Goal: Transaction & Acquisition: Obtain resource

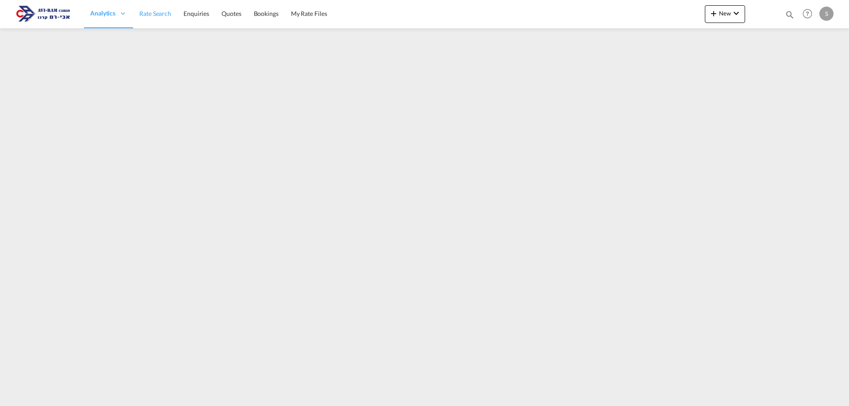
click at [149, 19] on link "Rate Search" at bounding box center [155, 14] width 44 height 29
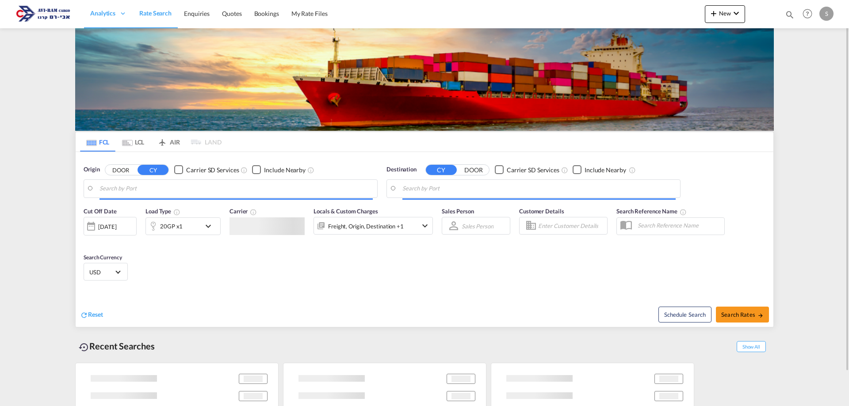
type input "[GEOGRAPHIC_DATA], ITRAN"
type input "Ashdod, ILASH"
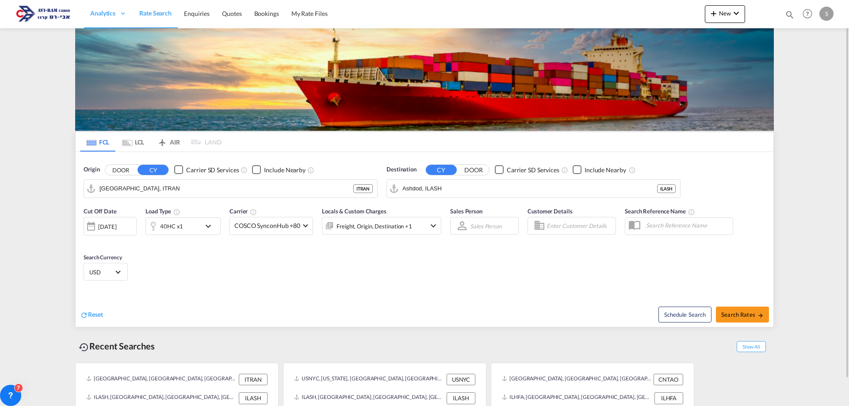
click at [129, 145] on md-tab-item "LCL" at bounding box center [132, 141] width 35 height 19
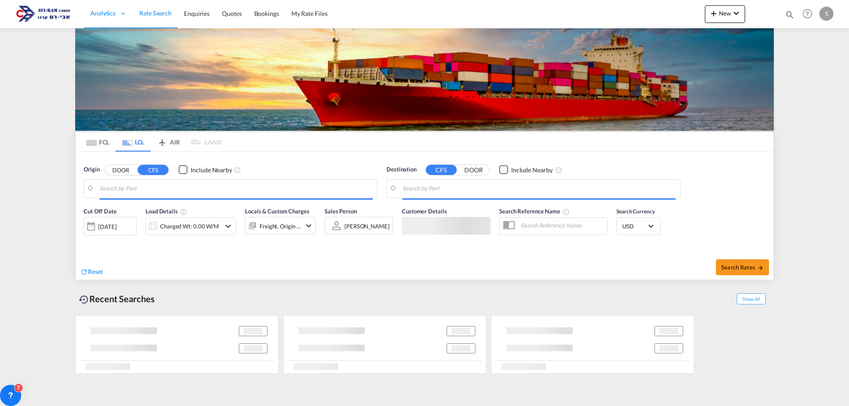
type input "[GEOGRAPHIC_DATA], GD, CNSZX"
type input "Ashdod, ILASH"
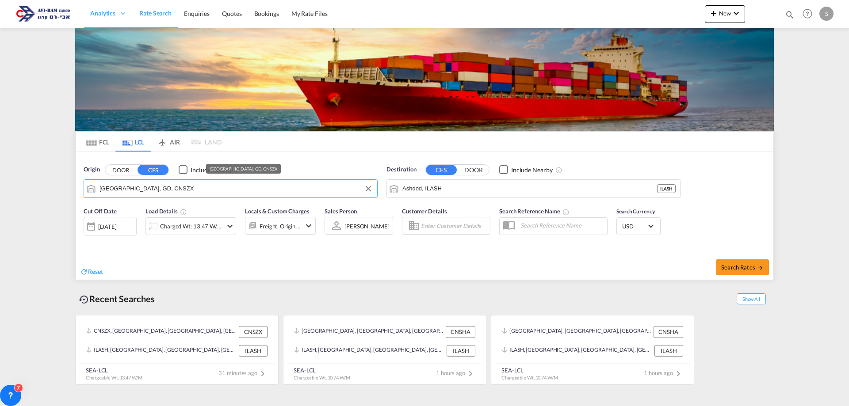
click at [148, 192] on input "[GEOGRAPHIC_DATA], GD, CNSZX" at bounding box center [235, 188] width 273 height 13
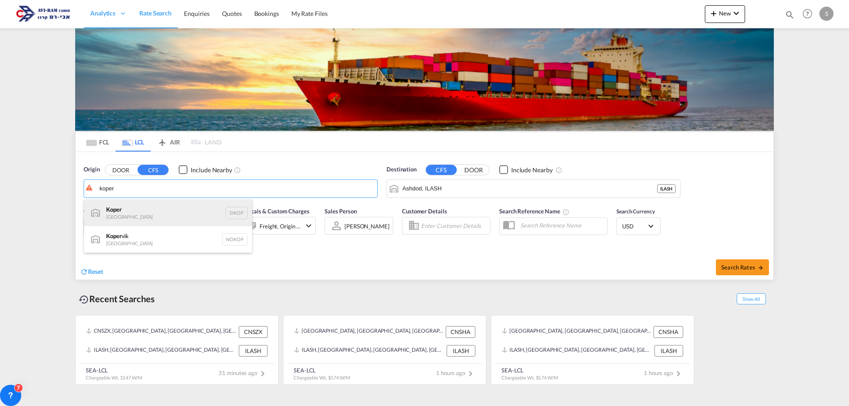
click at [148, 214] on div "Koper Slovenia SIKOP" at bounding box center [168, 213] width 168 height 27
type input "Koper, SIKOP"
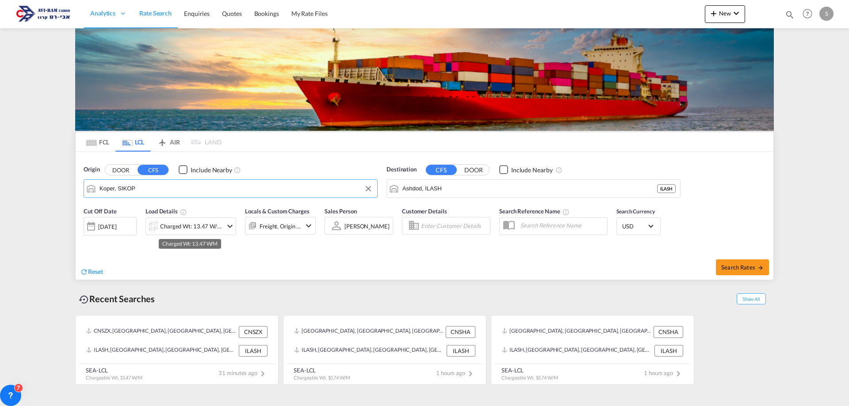
click at [190, 233] on div "Charged Wt: 13.47 W/M" at bounding box center [184, 226] width 76 height 18
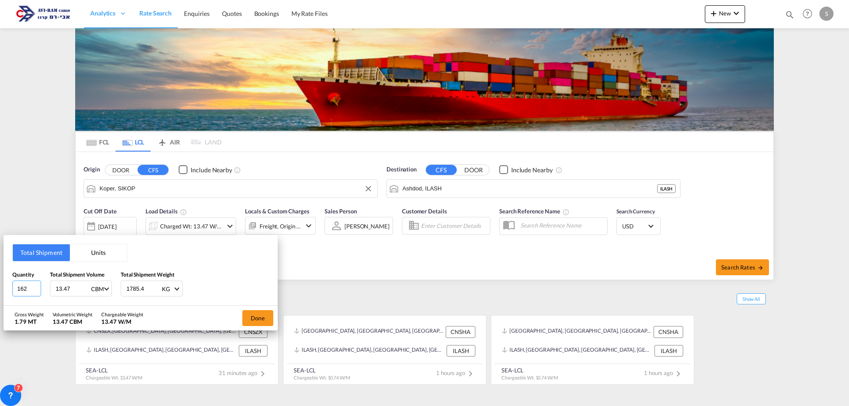
drag, startPoint x: 27, startPoint y: 291, endPoint x: 0, endPoint y: 290, distance: 27.4
click at [0, 290] on div "Total Shipment Units Quantity 162 Total Shipment Volume 13.47 CBM CBM CFT Total…" at bounding box center [424, 203] width 849 height 406
type input "1"
type input "1.79"
type input "94"
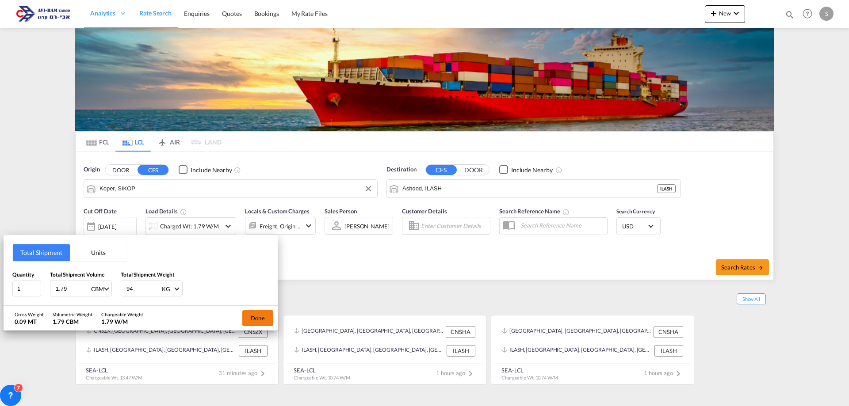
click at [253, 315] on button "Done" at bounding box center [257, 318] width 31 height 16
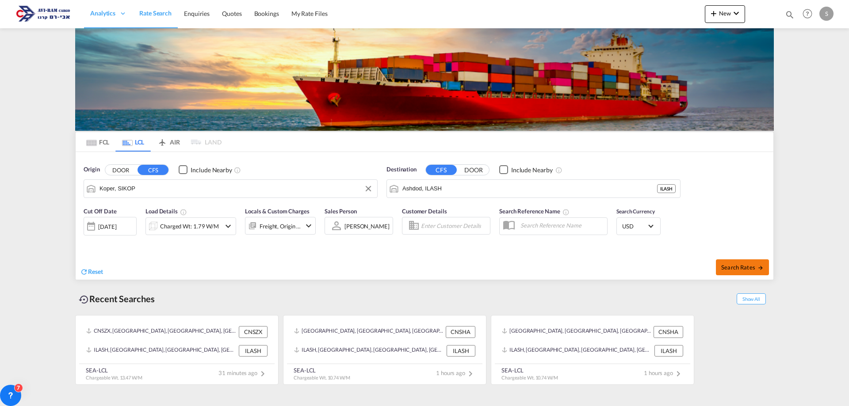
click at [758, 265] on md-icon "icon-arrow-right" at bounding box center [760, 268] width 6 height 6
type input "SIKOP to ILASH / [DATE]"
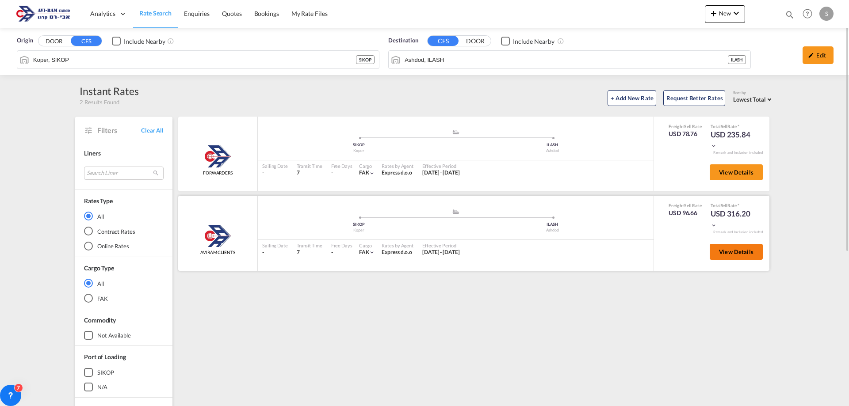
click at [730, 249] on span "View Details" at bounding box center [736, 251] width 34 height 7
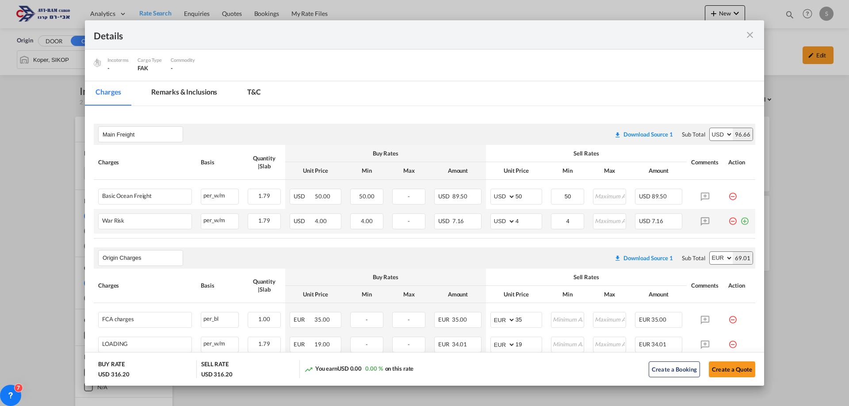
scroll to position [133, 0]
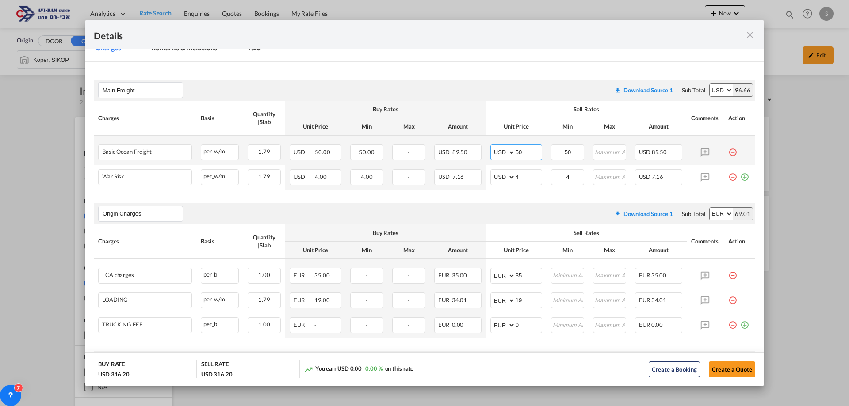
drag, startPoint x: 521, startPoint y: 151, endPoint x: 499, endPoint y: 151, distance: 22.5
click at [499, 151] on md-input-container "AED AFN ALL AMD ANG AOA ARS AUD AWG AZN BAM BBD BDT BGN BHD BIF BMD BND [PERSON…" at bounding box center [516, 153] width 52 height 16
type input "45"
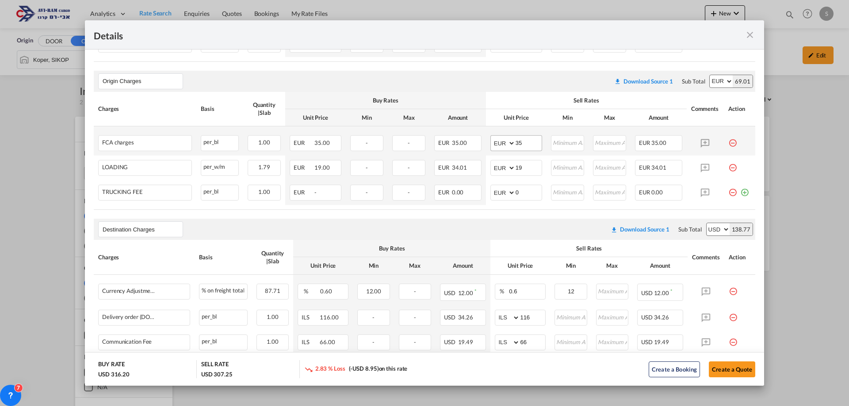
type input "45"
drag, startPoint x: 514, startPoint y: 143, endPoint x: 491, endPoint y: 150, distance: 25.0
click at [491, 150] on md-input-container "AED AFN ALL AMD ANG AOA ARS AUD AWG AZN BAM BBD BDT BGN BHD BIF BMD BND [PERSON…" at bounding box center [516, 143] width 52 height 16
type input "40"
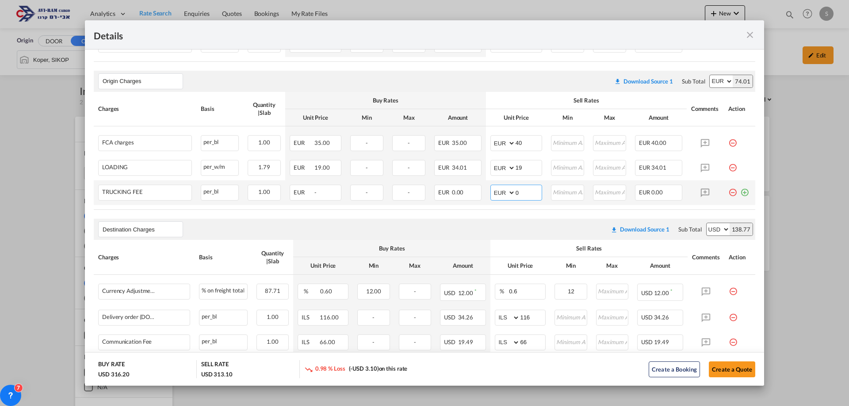
drag, startPoint x: 526, startPoint y: 191, endPoint x: 499, endPoint y: 190, distance: 27.4
click at [499, 189] on md-input-container "AED AFN ALL AMD ANG AOA ARS AUD AWG AZN BAM BBD BDT BGN BHD BIF BMD BND [PERSON…" at bounding box center [516, 193] width 52 height 16
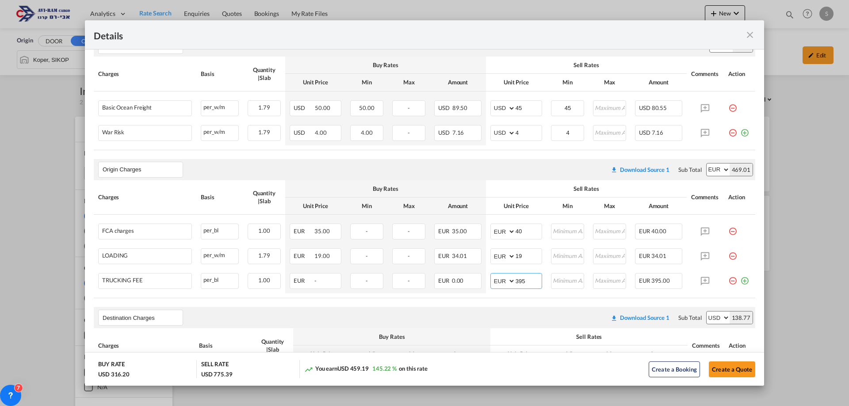
scroll to position [44, 0]
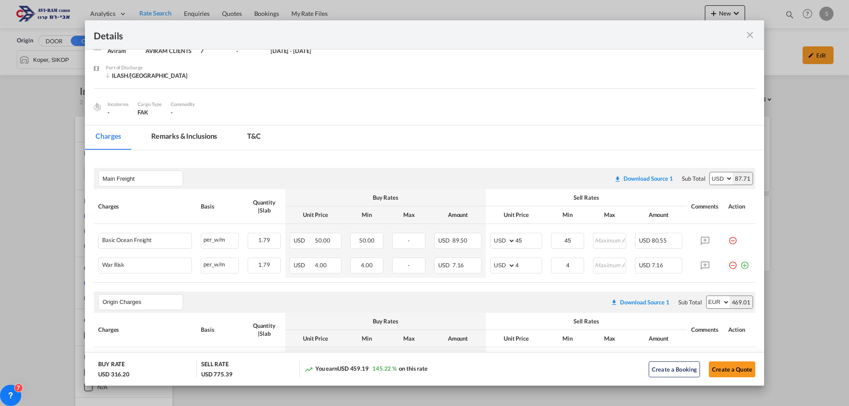
type input "395"
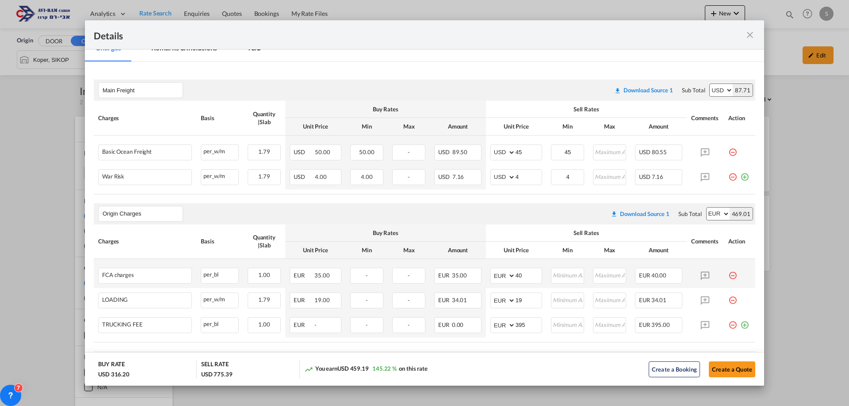
scroll to position [177, 0]
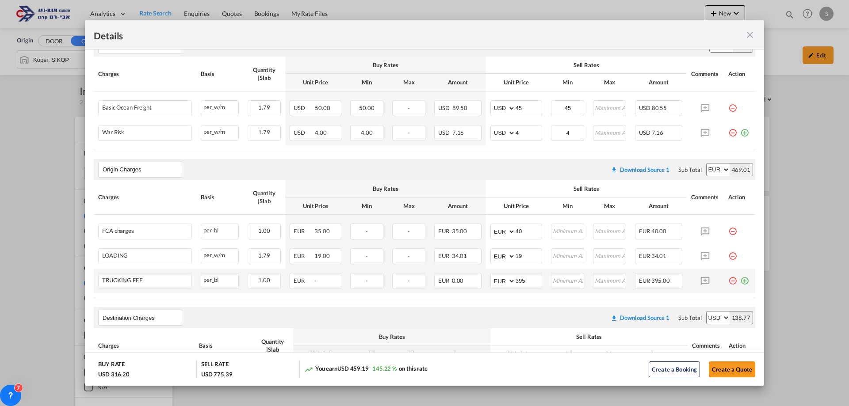
click at [740, 280] on md-icon "icon-plus-circle-outline green-400-fg" at bounding box center [744, 277] width 9 height 9
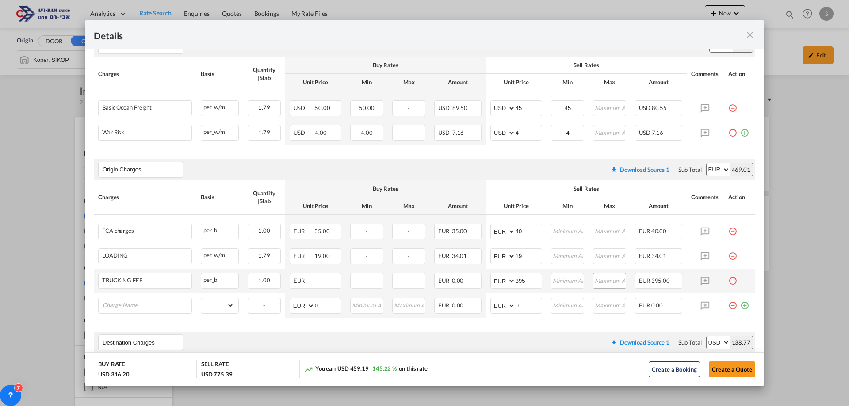
type input "t"
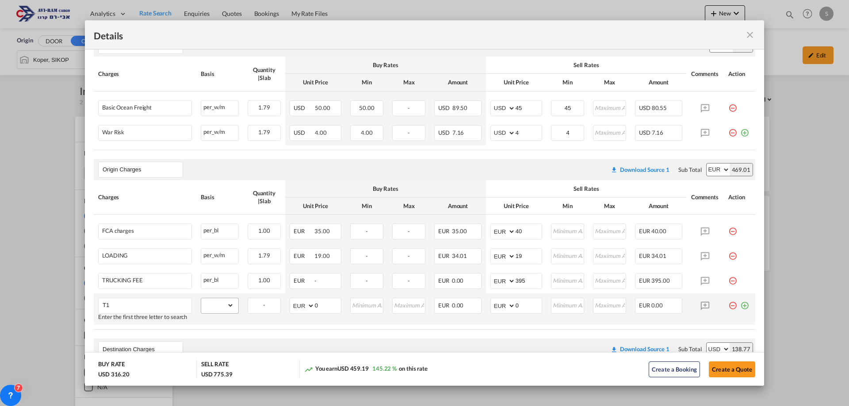
type input "T1"
click at [226, 306] on select "gross_weight volumetric_weight per_shipment per_bl per_km per_hawb per_kg flat …" at bounding box center [217, 305] width 33 height 14
select select "per_shipment"
click at [201, 298] on select "gross_weight volumetric_weight per_shipment per_bl per_km per_hawb per_kg flat …" at bounding box center [217, 305] width 33 height 14
drag, startPoint x: 511, startPoint y: 304, endPoint x: 499, endPoint y: 304, distance: 11.5
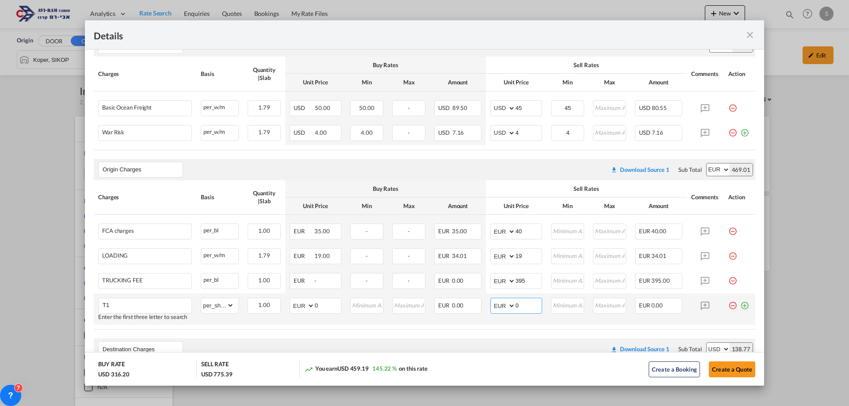
click at [499, 304] on md-input-container "AED AFN ALL AMD ANG AOA ARS AUD AWG AZN BAM BBD BDT BGN BHD BIF BMD BND [PERSON…" at bounding box center [516, 306] width 52 height 16
type input "40"
click at [711, 368] on button "Create a Quote" at bounding box center [731, 370] width 46 height 16
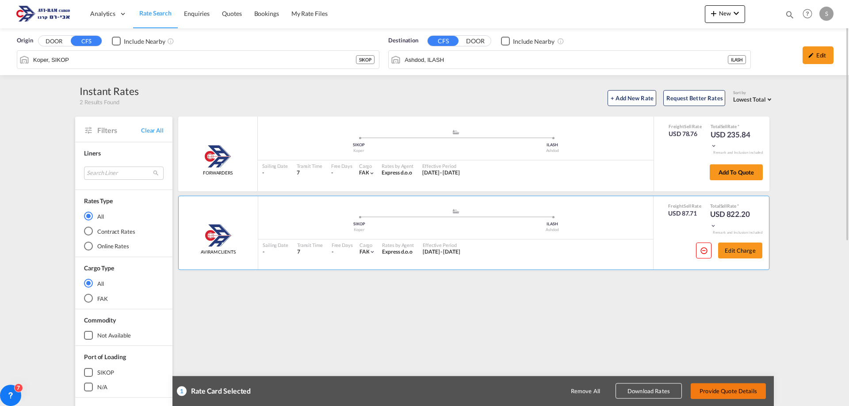
click at [739, 387] on button "Provide Quote Details" at bounding box center [727, 391] width 75 height 16
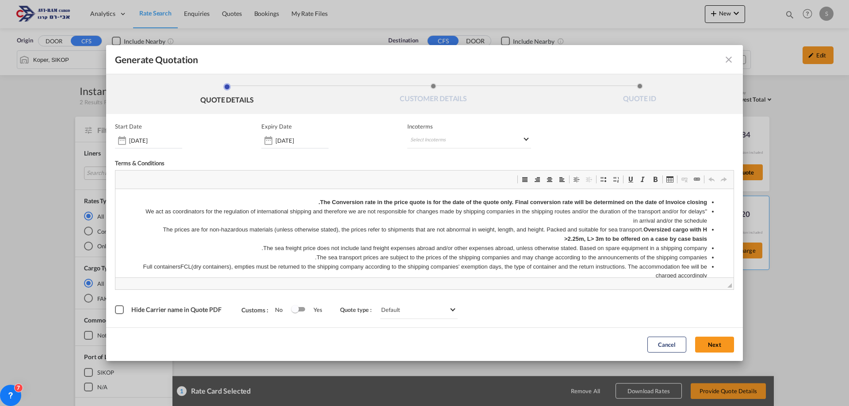
scroll to position [0, 0]
click at [419, 146] on md-select "Select Incoterms EXW - import Ex Works CPT - export Carrier Paid to CFR - impor…" at bounding box center [469, 141] width 124 height 16
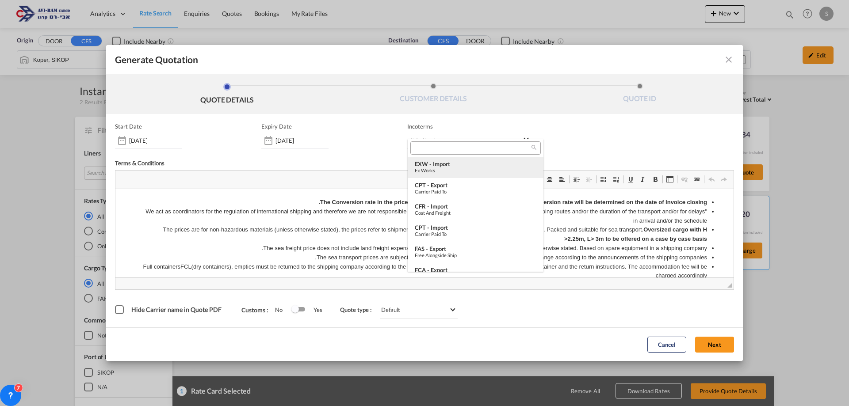
drag, startPoint x: 457, startPoint y: 170, endPoint x: 463, endPoint y: 179, distance: 10.7
click at [457, 169] on div "Ex Works" at bounding box center [476, 171] width 122 height 6
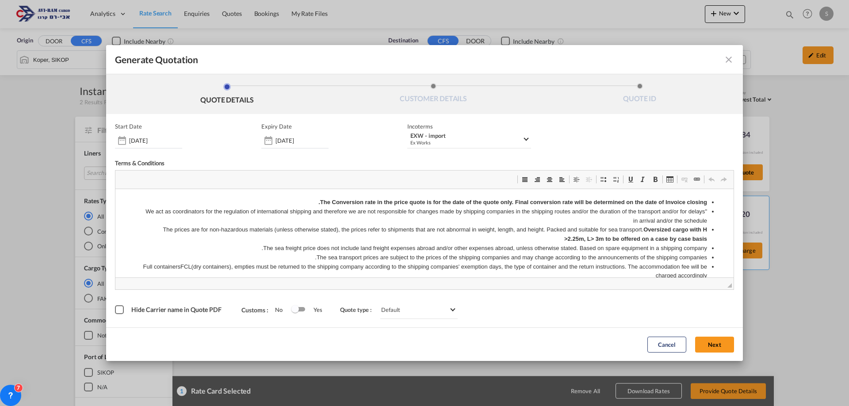
drag, startPoint x: 706, startPoint y: 344, endPoint x: 670, endPoint y: 331, distance: 38.9
click at [707, 344] on button "Next" at bounding box center [714, 345] width 39 height 16
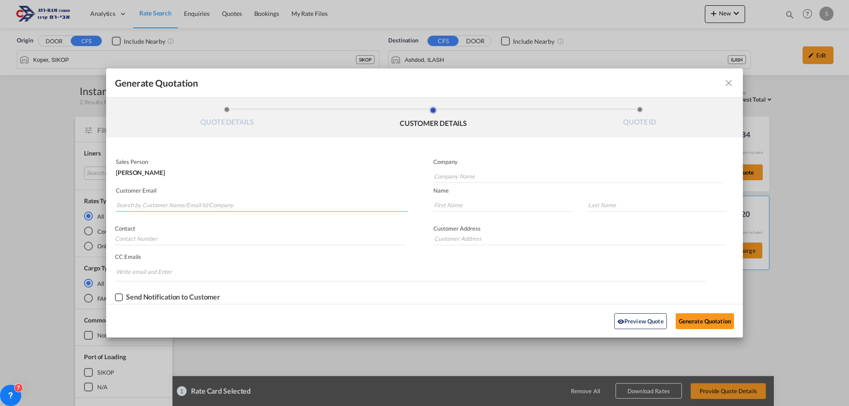
click at [231, 204] on input "Search by Customer Name/Email Id/Company" at bounding box center [261, 204] width 291 height 13
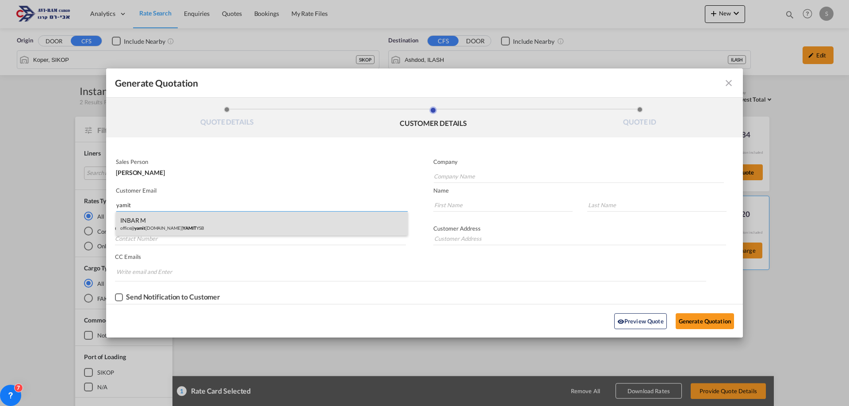
type input "yamit"
click at [201, 223] on div "INBAR M office@ yamit [DOMAIN_NAME] | YAMIT YSB" at bounding box center [262, 224] width 292 height 24
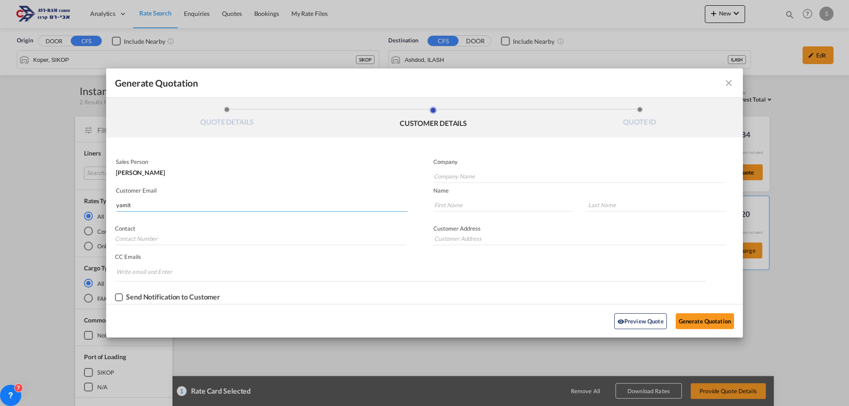
type input "YAMIT YSB"
type input "[EMAIL_ADDRESS][DOMAIN_NAME]"
type input "INBAR"
type input "M"
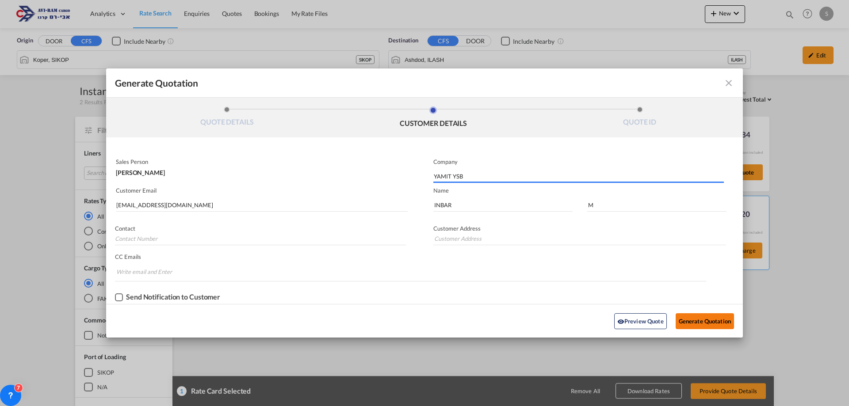
click at [728, 327] on button "Generate Quotation" at bounding box center [704, 321] width 58 height 16
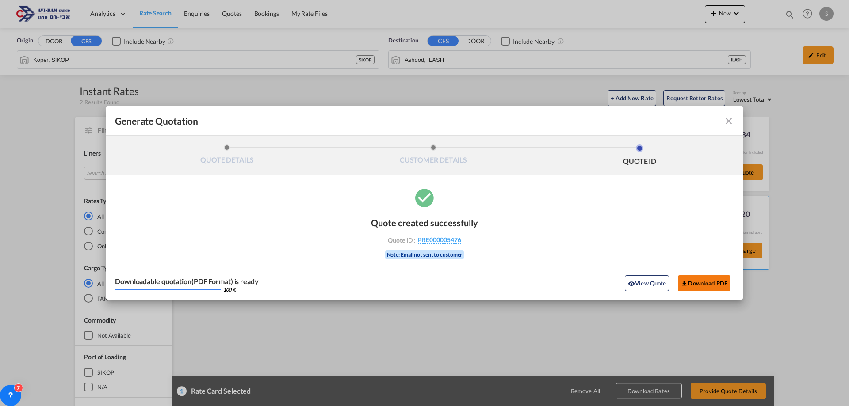
click at [699, 282] on button "Download PDF" at bounding box center [704, 283] width 53 height 16
